Goal: Task Accomplishment & Management: Use online tool/utility

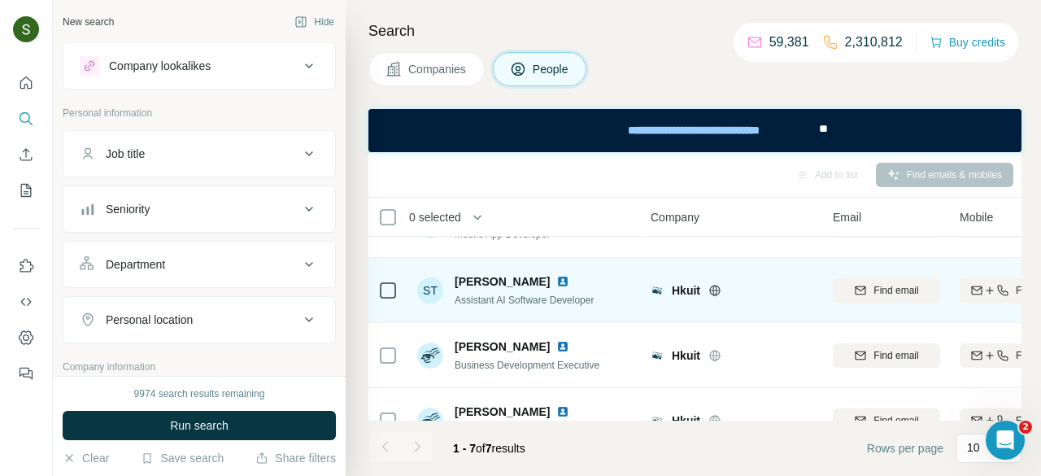
scroll to position [270, 2]
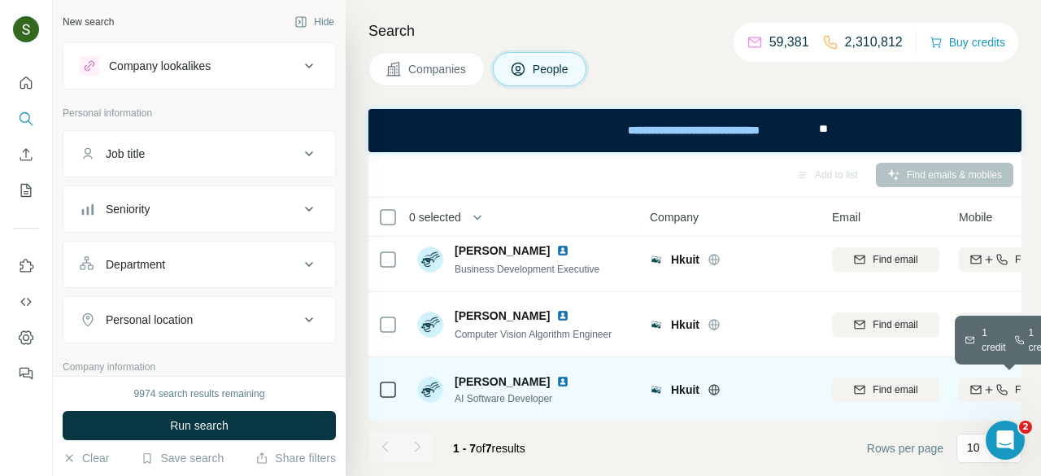
click at [985, 389] on icon "button" at bounding box center [988, 389] width 13 height 13
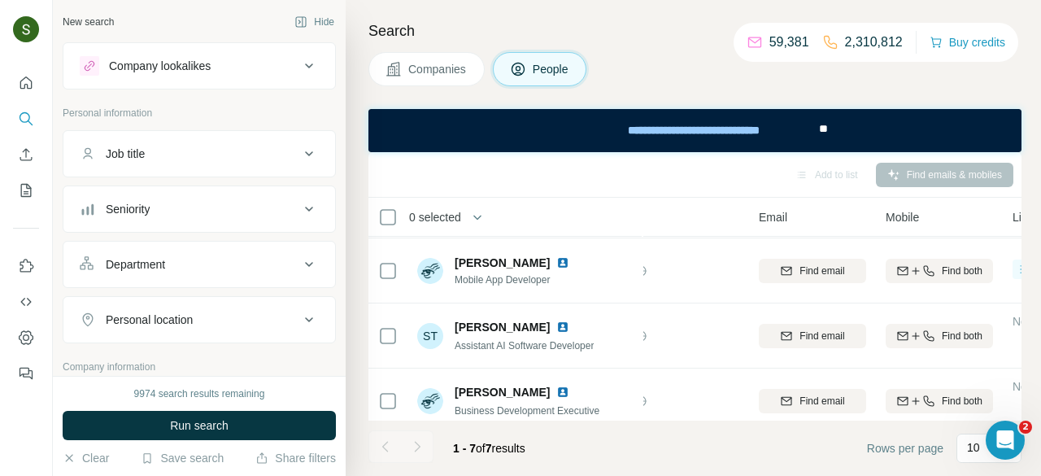
scroll to position [128, 75]
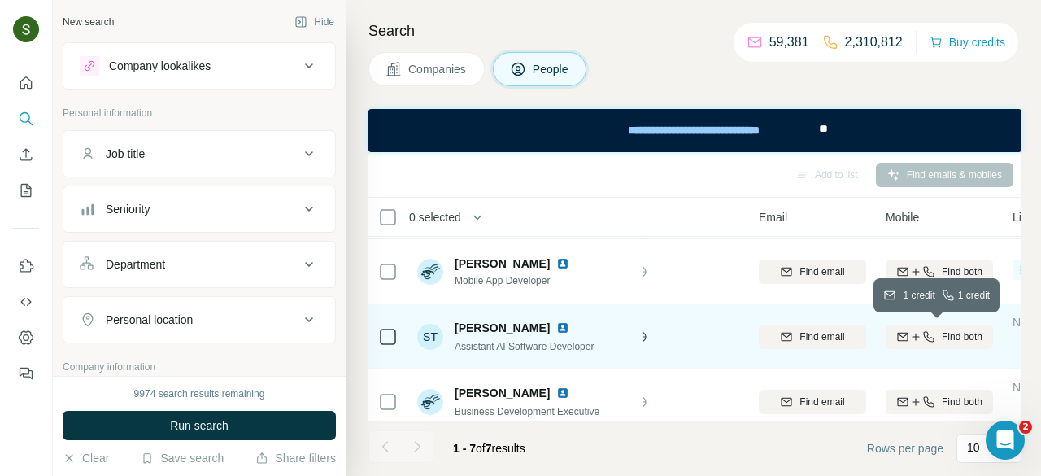
click at [910, 332] on icon "button" at bounding box center [915, 336] width 13 height 13
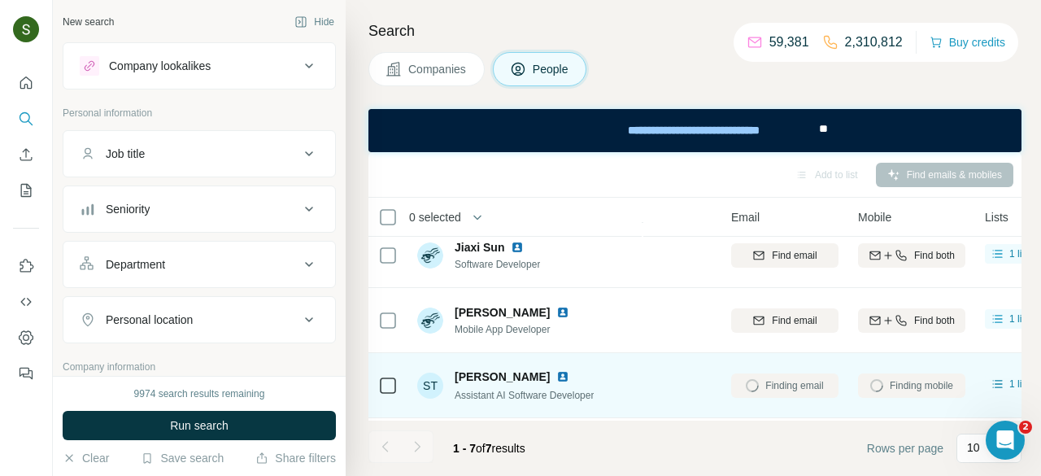
scroll to position [68, 107]
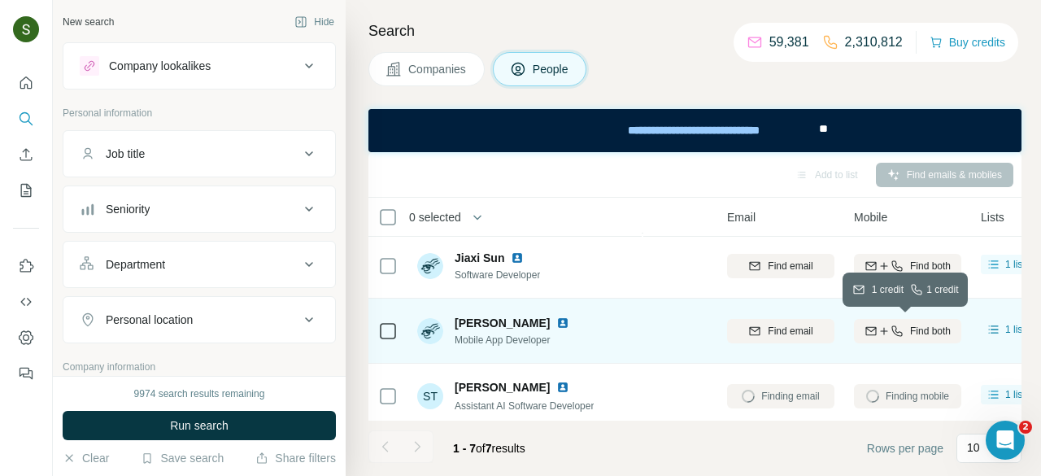
click at [900, 329] on icon "button" at bounding box center [896, 330] width 13 height 13
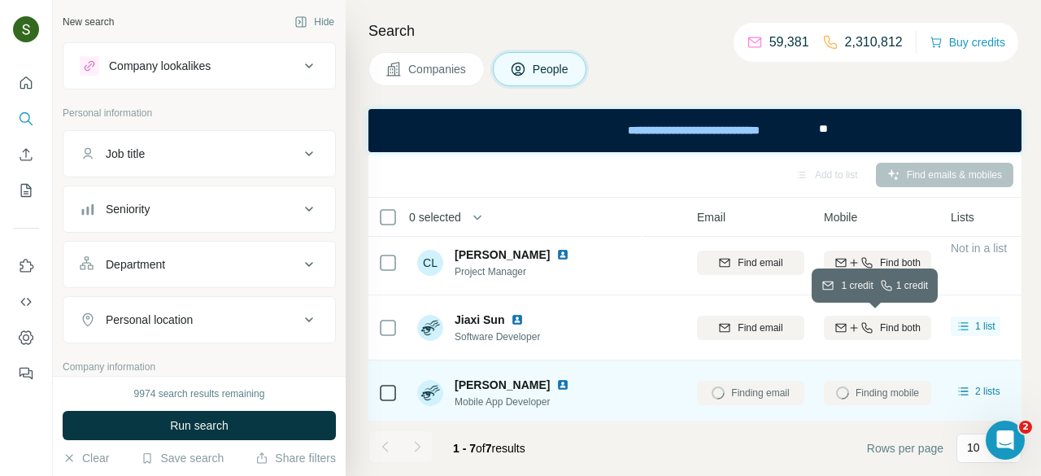
scroll to position [7, 137]
click at [900, 329] on span "Find both" at bounding box center [900, 327] width 41 height 15
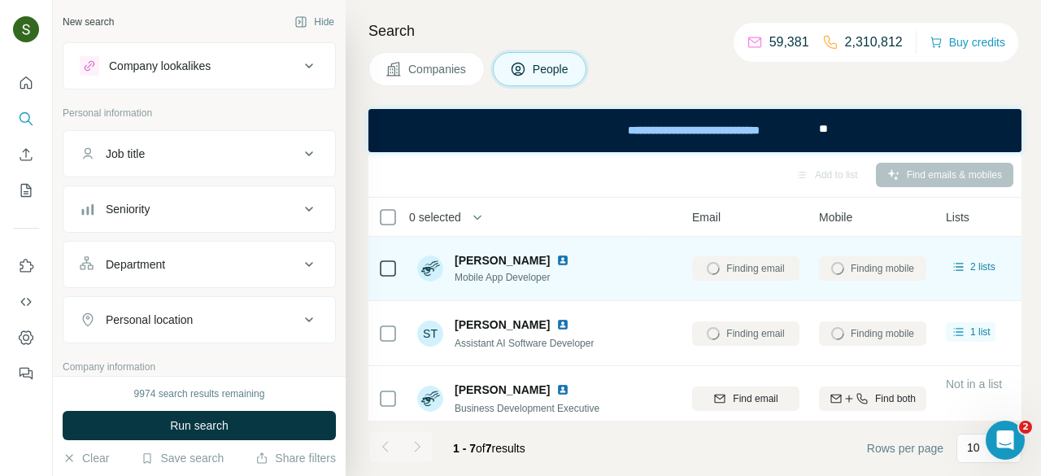
scroll to position [270, 141]
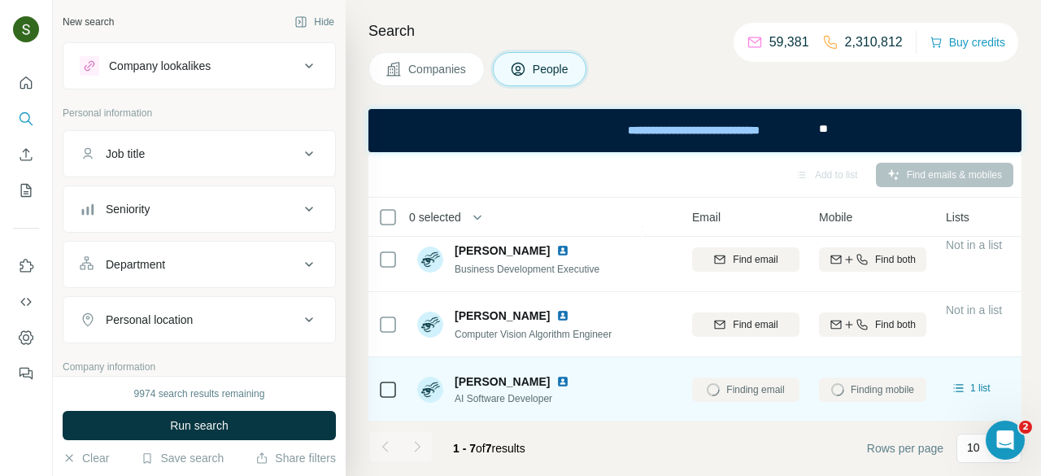
click at [556, 380] on img at bounding box center [562, 381] width 13 height 13
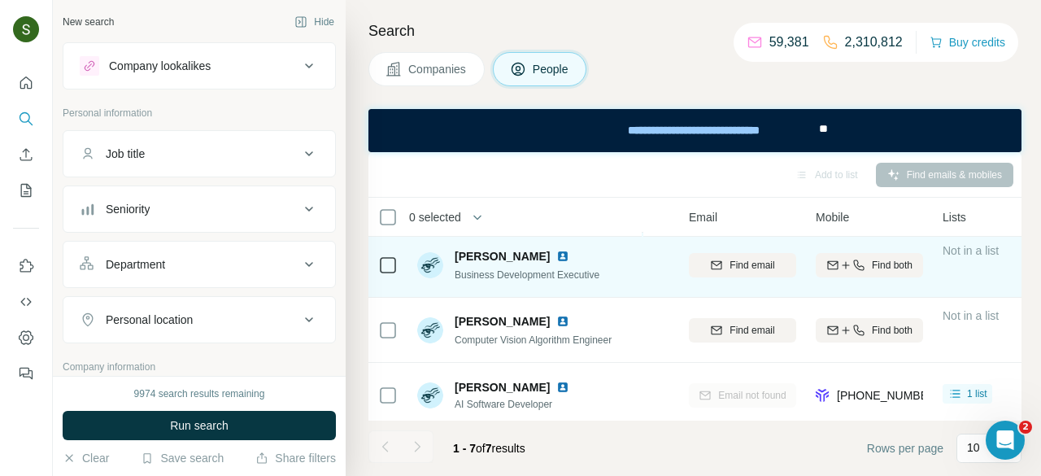
scroll to position [270, 145]
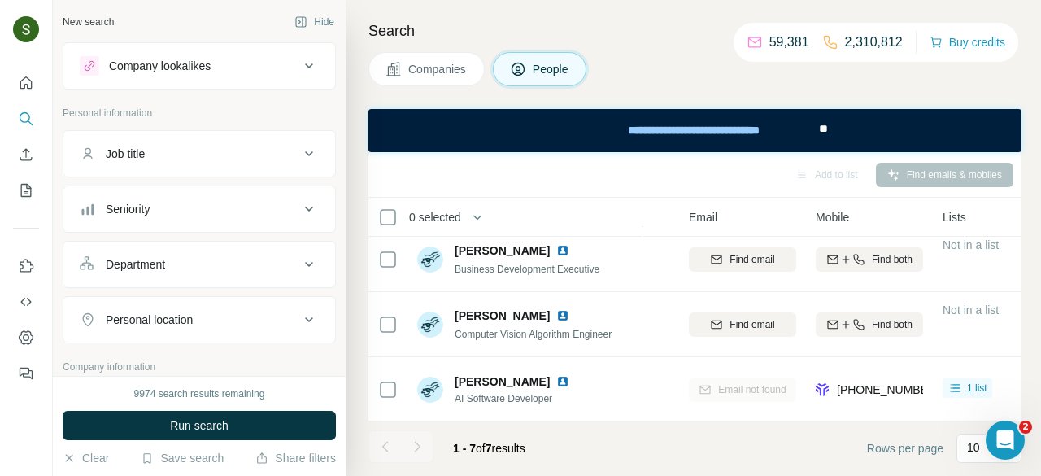
click at [463, 75] on span "Companies" at bounding box center [437, 69] width 59 height 16
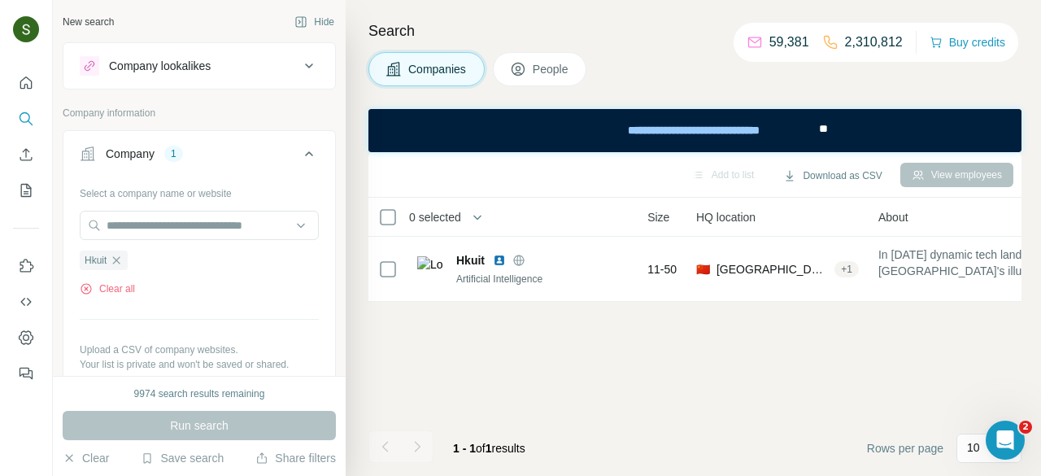
scroll to position [0, 145]
click at [108, 295] on div "Select a company name or website Hkuit Clear all Upload a CSV of company websit…" at bounding box center [199, 297] width 239 height 234
click at [114, 283] on button "Clear all" at bounding box center [107, 288] width 55 height 15
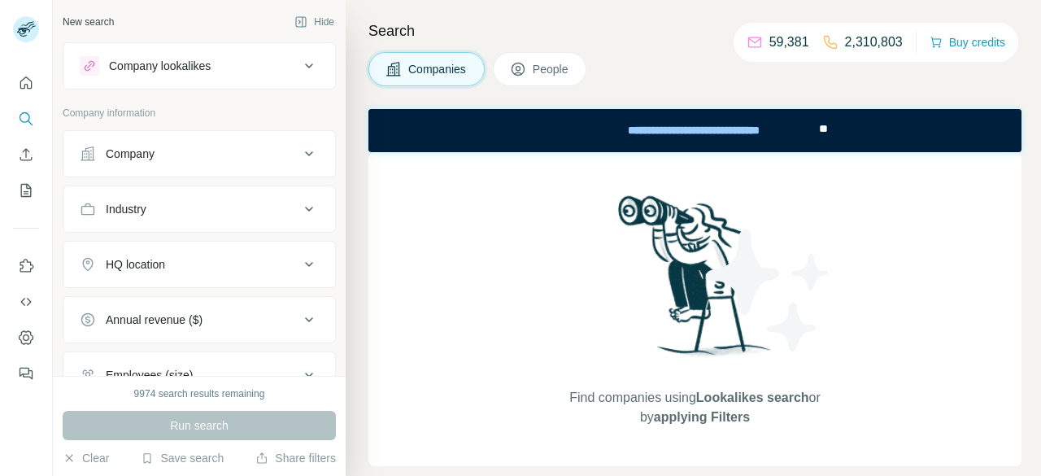
click at [285, 157] on div "Company" at bounding box center [190, 154] width 220 height 16
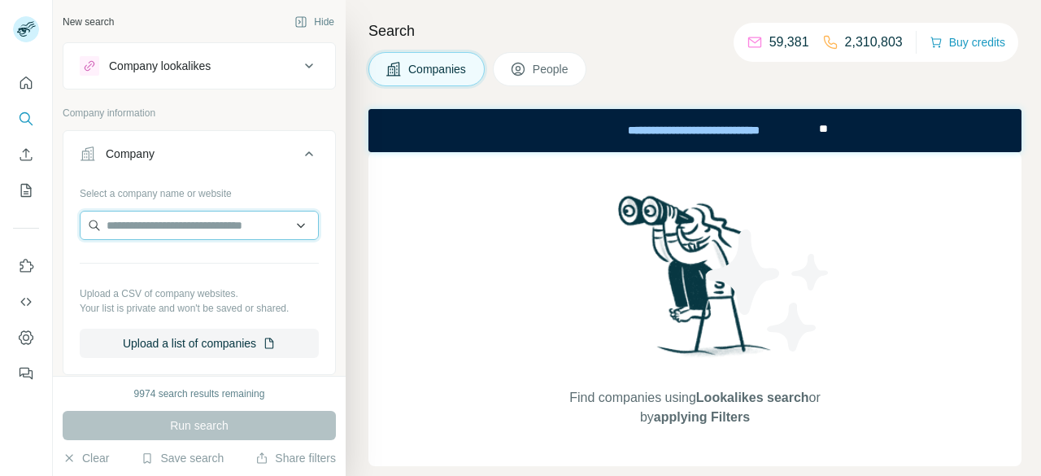
click at [225, 225] on input "text" at bounding box center [199, 225] width 239 height 29
paste input "**********"
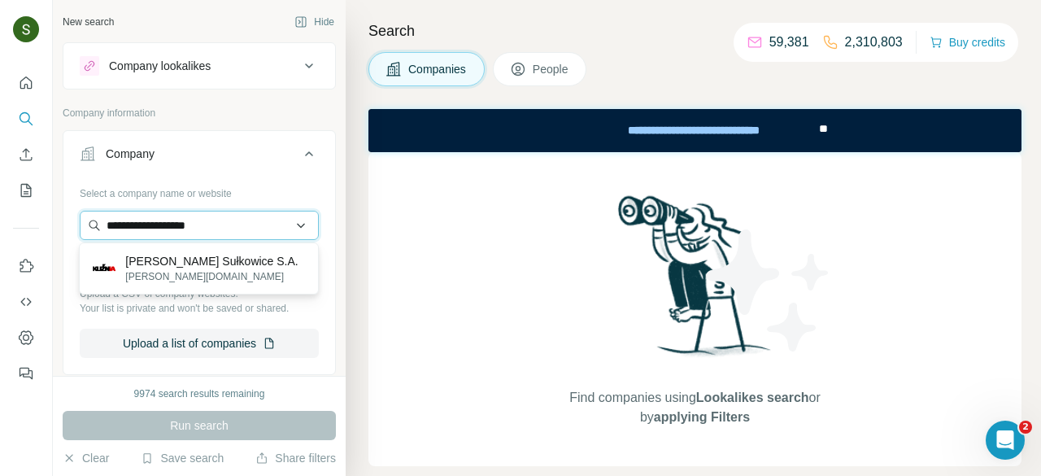
type input "**********"
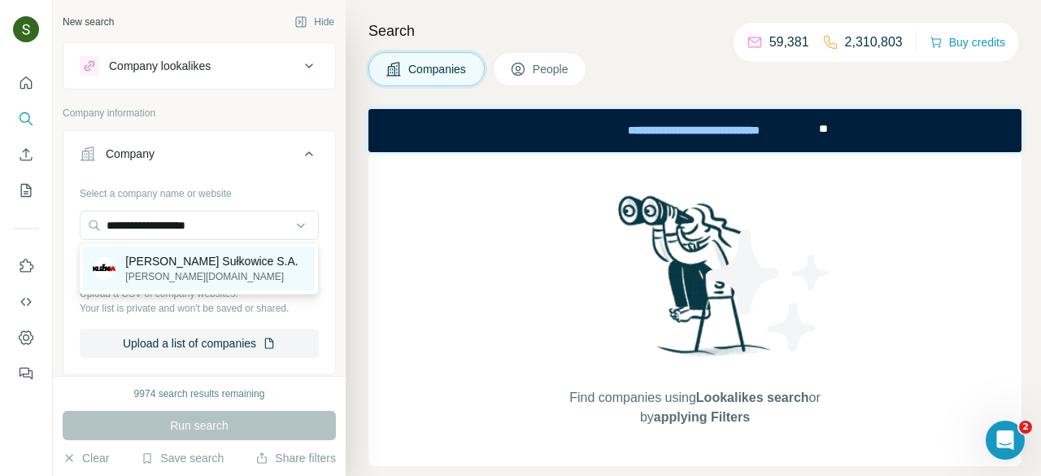
click at [222, 273] on p "[PERSON_NAME][DOMAIN_NAME]" at bounding box center [211, 276] width 172 height 15
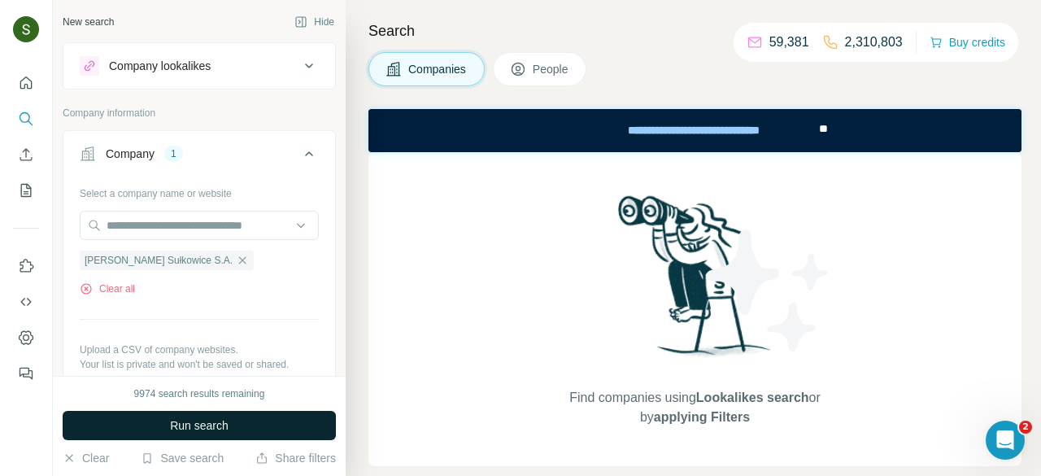
click at [231, 420] on button "Run search" at bounding box center [199, 425] width 273 height 29
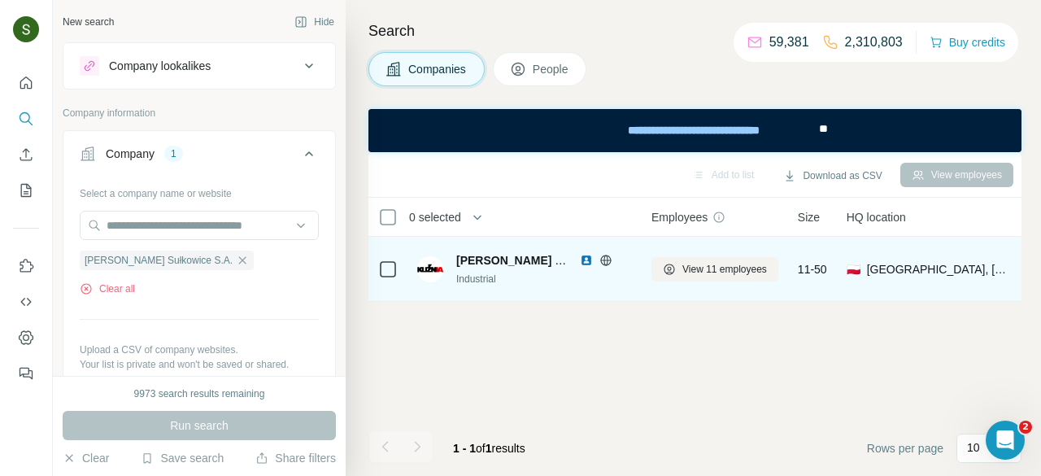
click at [585, 256] on img at bounding box center [586, 260] width 13 height 13
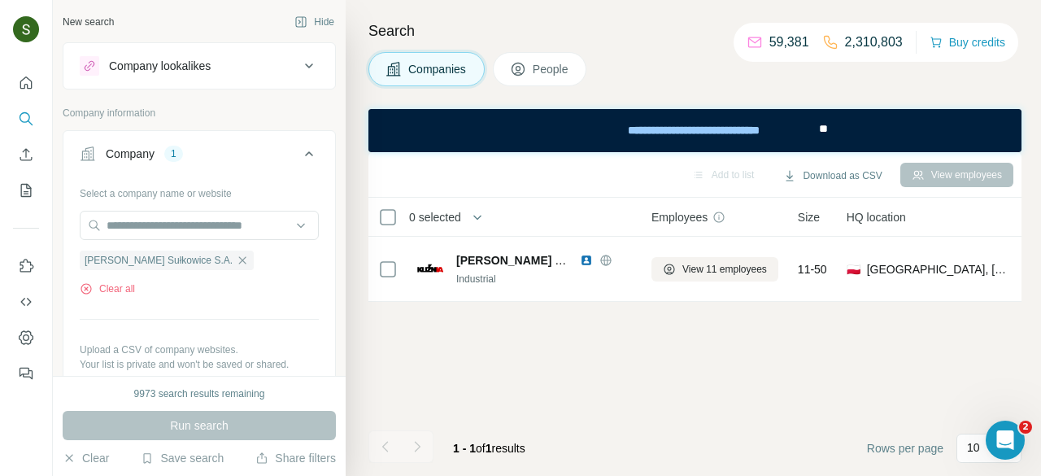
click at [546, 73] on span "People" at bounding box center [551, 69] width 37 height 16
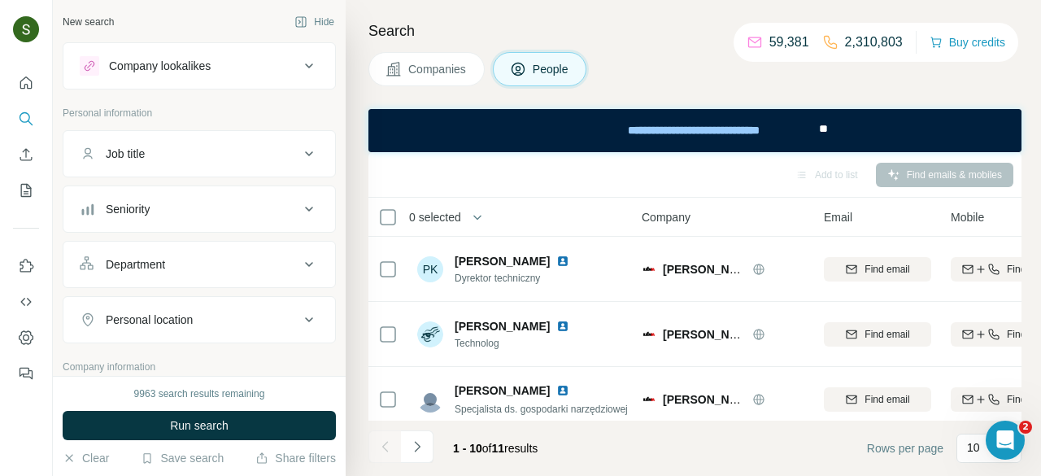
scroll to position [0, 10]
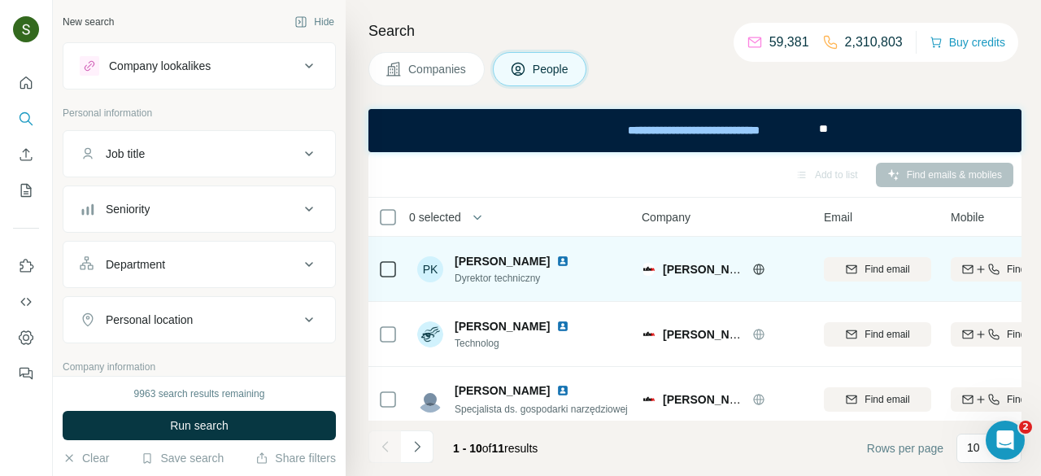
click at [556, 255] on img at bounding box center [562, 260] width 13 height 13
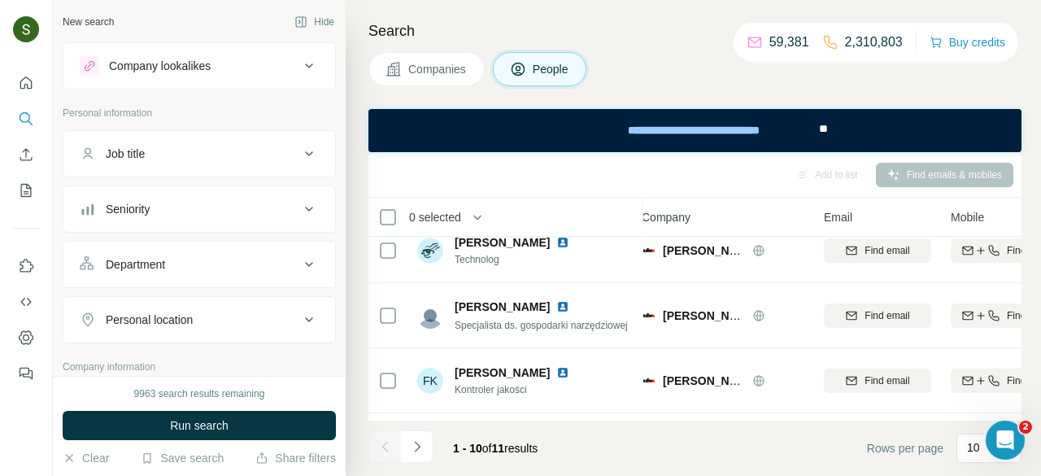
scroll to position [465, 10]
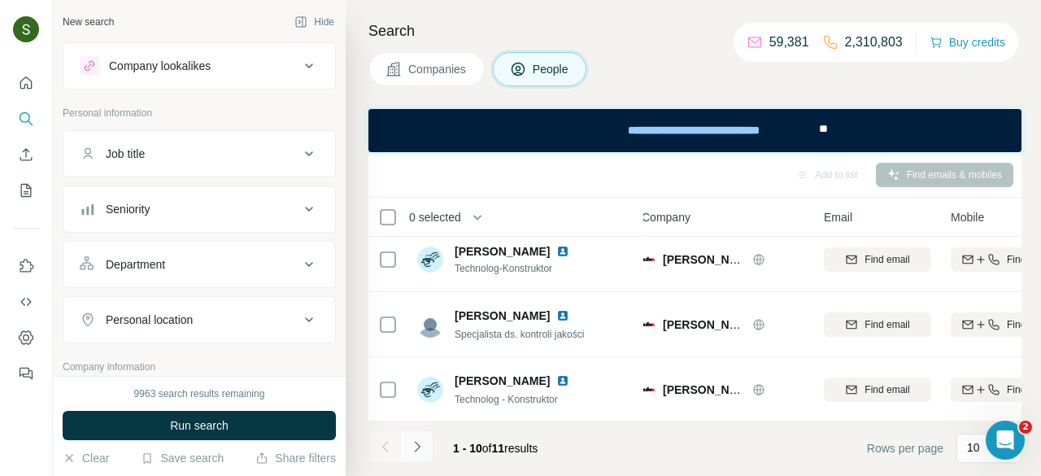
click at [422, 446] on icon "Navigate to next page" at bounding box center [417, 446] width 16 height 16
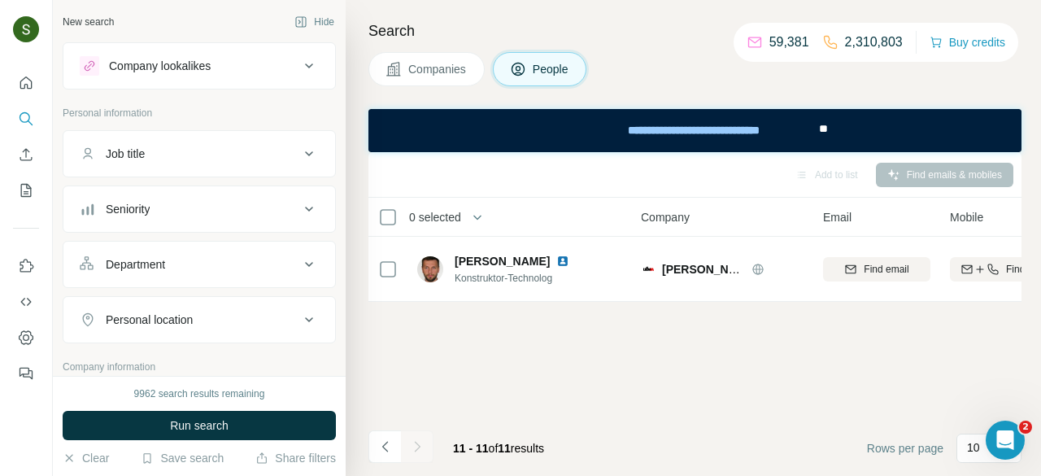
scroll to position [0, 0]
click at [446, 72] on span "Companies" at bounding box center [437, 69] width 59 height 16
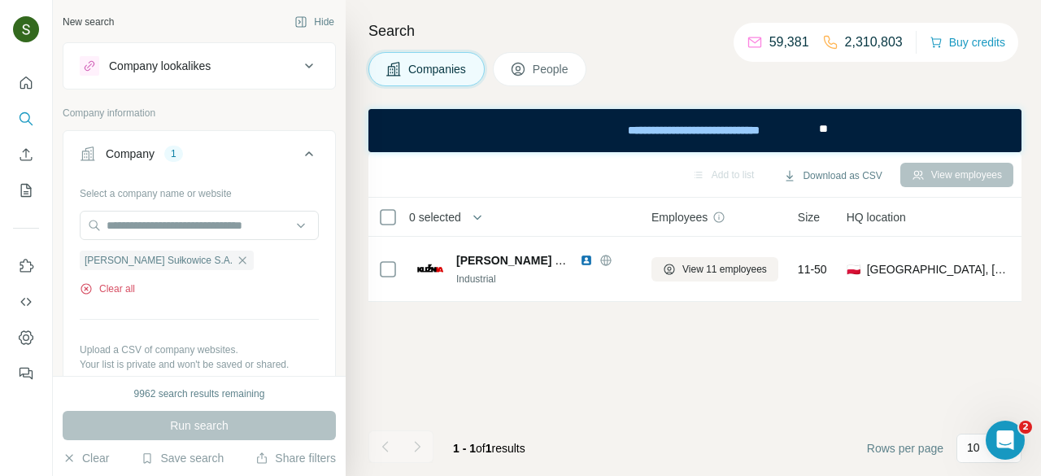
click at [131, 287] on button "Clear all" at bounding box center [107, 288] width 55 height 15
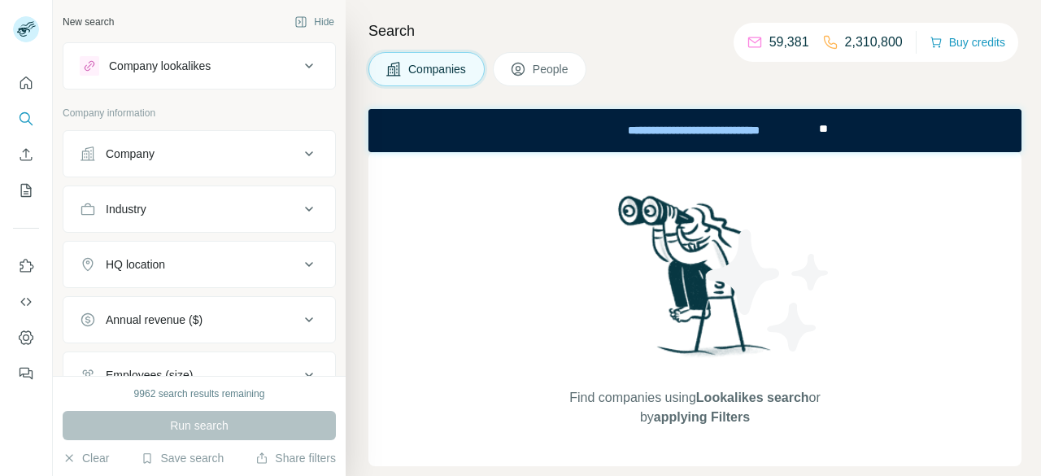
click at [201, 167] on button "Company" at bounding box center [199, 153] width 272 height 39
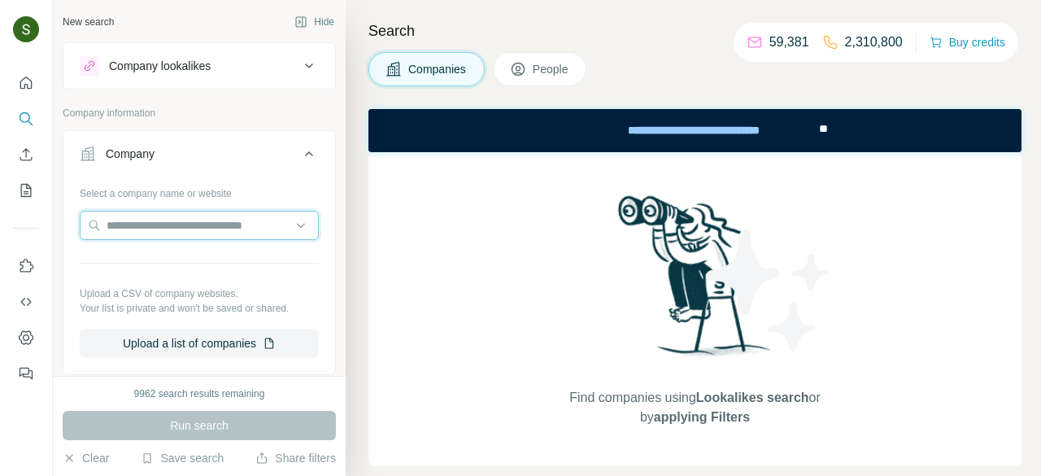
click at [173, 217] on input "text" at bounding box center [199, 225] width 239 height 29
paste input "**********"
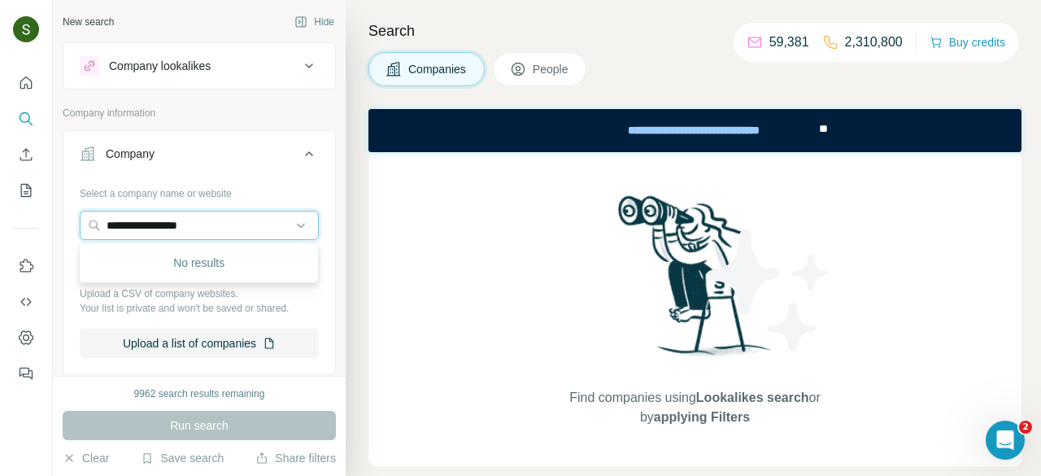
type input "**********"
